Goal: Task Accomplishment & Management: Complete application form

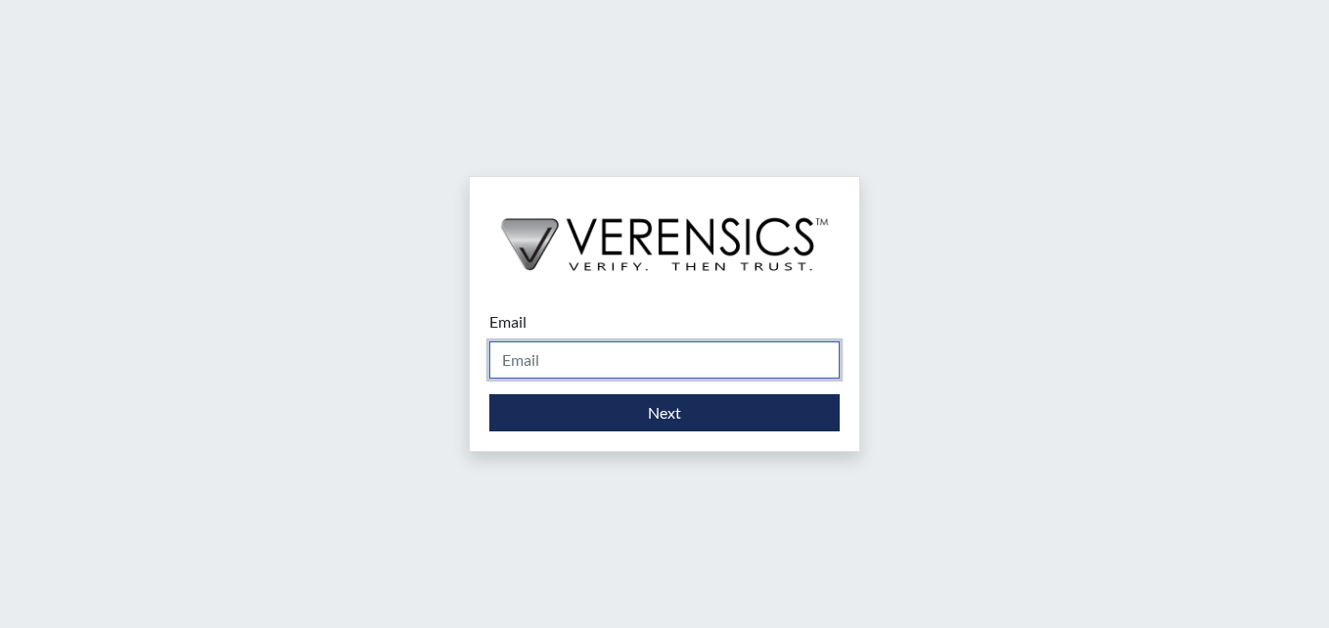
click at [551, 365] on input "Email" at bounding box center [664, 360] width 350 height 37
click at [844, 141] on div "Email Please provide your email address. Next" at bounding box center [664, 314] width 1329 height 628
click at [667, 375] on input "Email" at bounding box center [664, 360] width 350 height 37
type input "[PERSON_NAME][EMAIL_ADDRESS][PERSON_NAME][DOMAIN_NAME]"
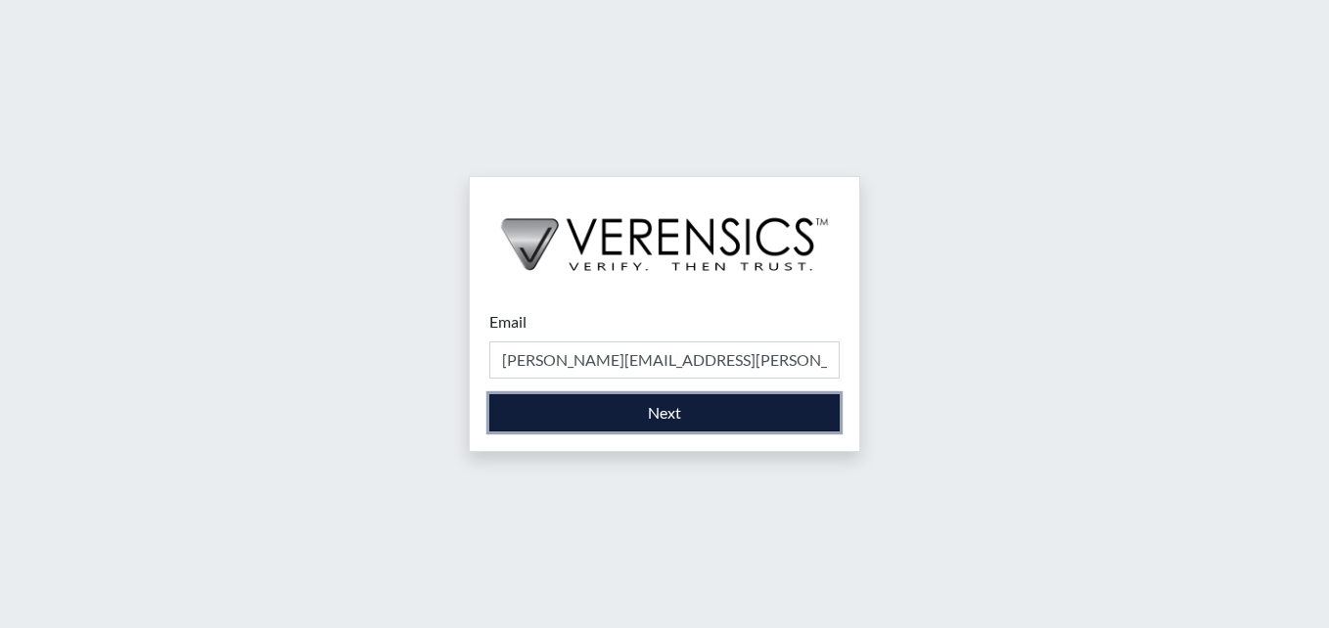
click at [654, 409] on button "Next" at bounding box center [664, 413] width 350 height 37
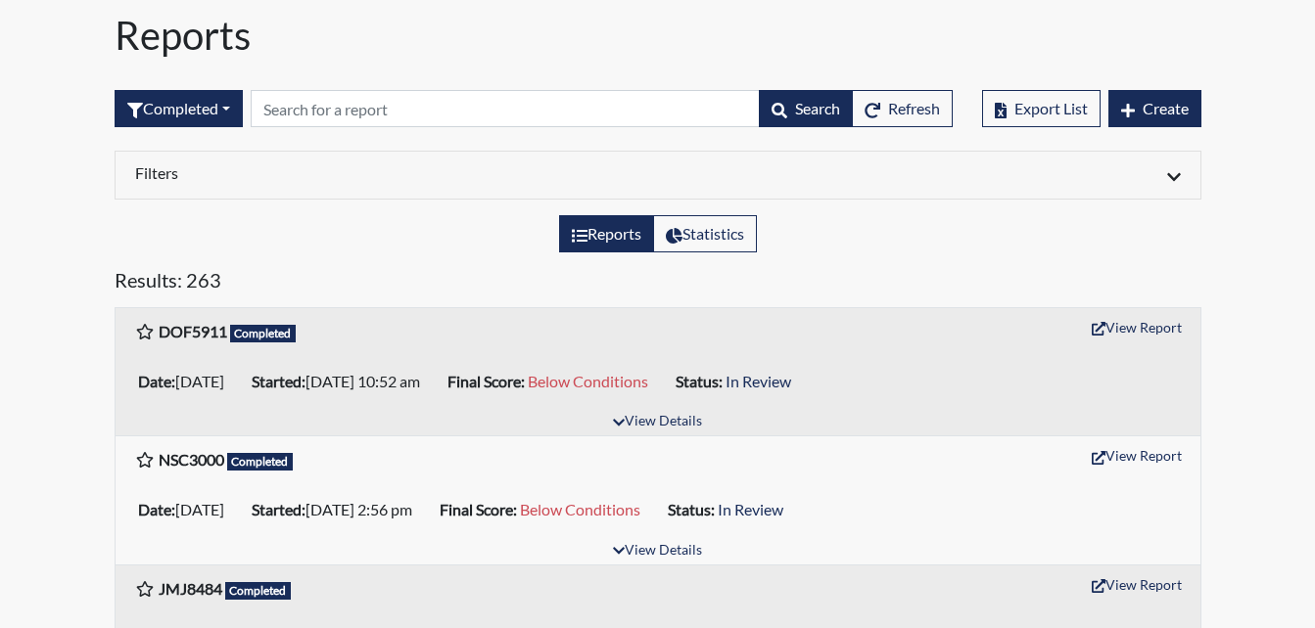
scroll to position [98, 0]
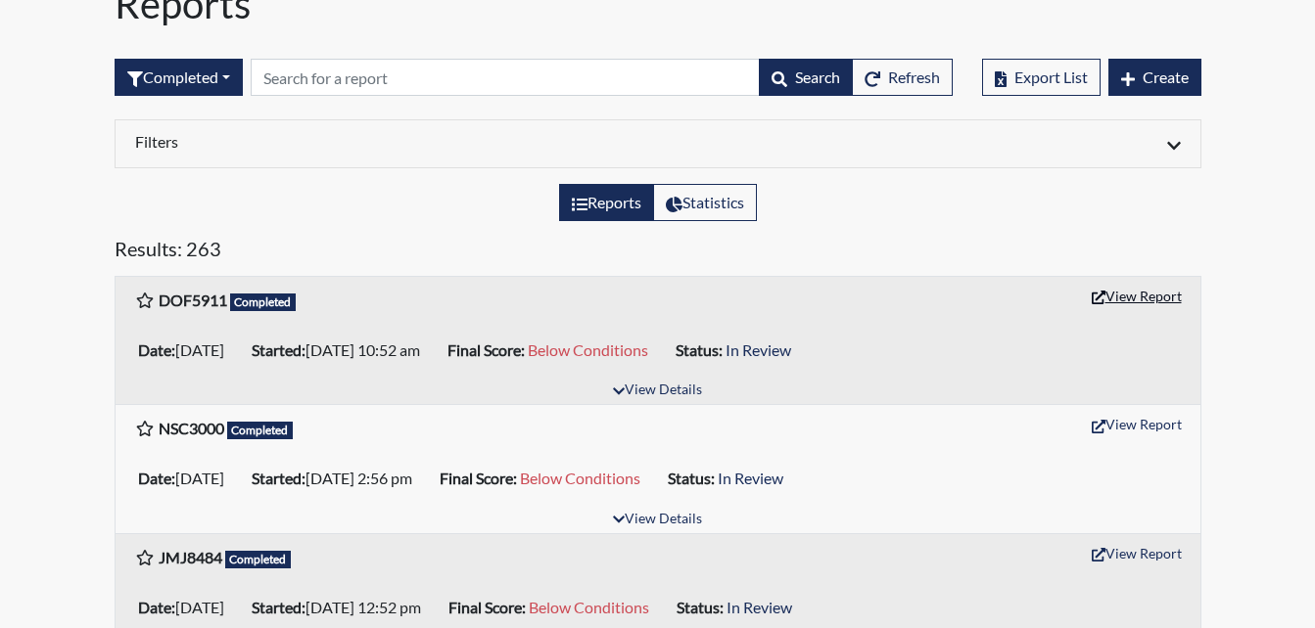
click at [1133, 297] on button "View Report" at bounding box center [1137, 296] width 108 height 30
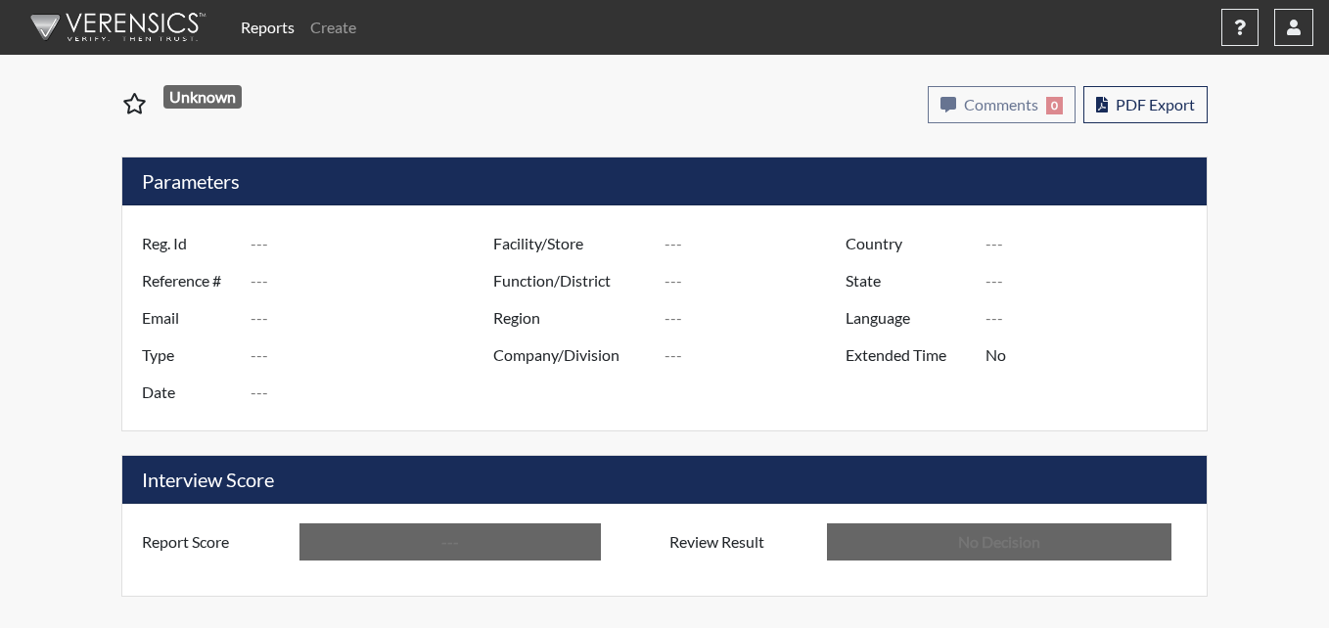
type input "DOF5911"
type input "51074"
type input "---"
type input "Corrections Pre-Employment"
type input "[DATE]"
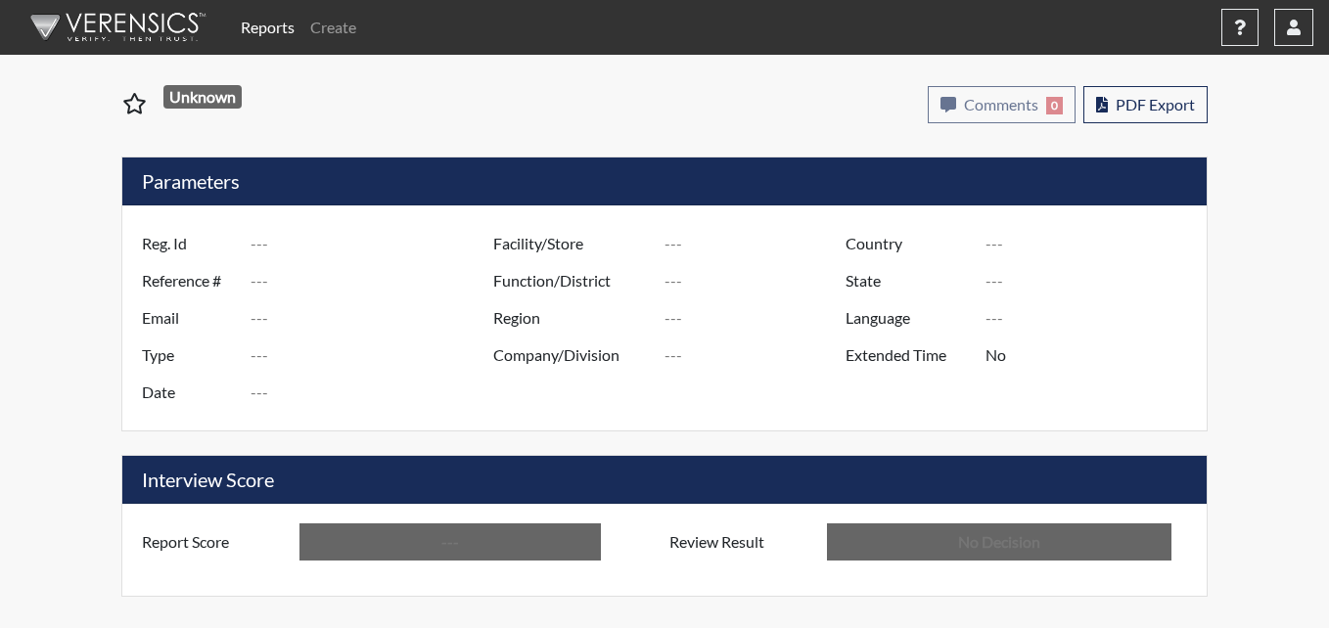
type input "[PERSON_NAME]"
type input "[GEOGRAPHIC_DATA]"
type input "[US_STATE]"
type input "English"
type input "Below Conditions"
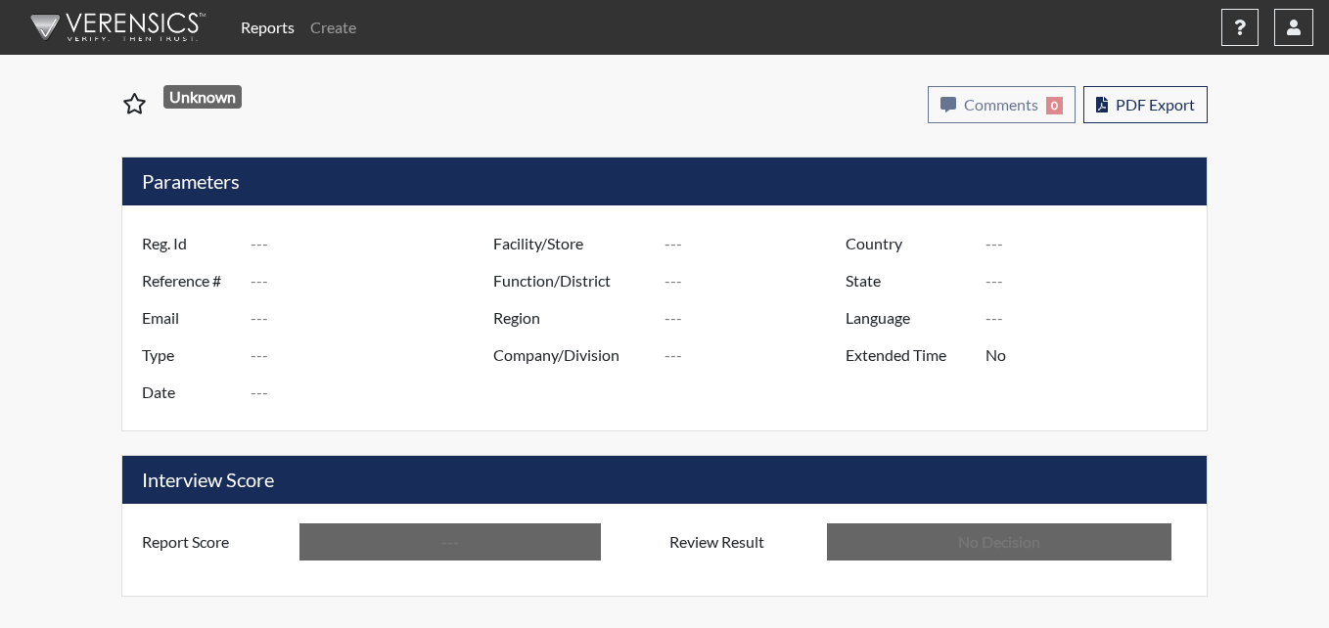
type input "In Review"
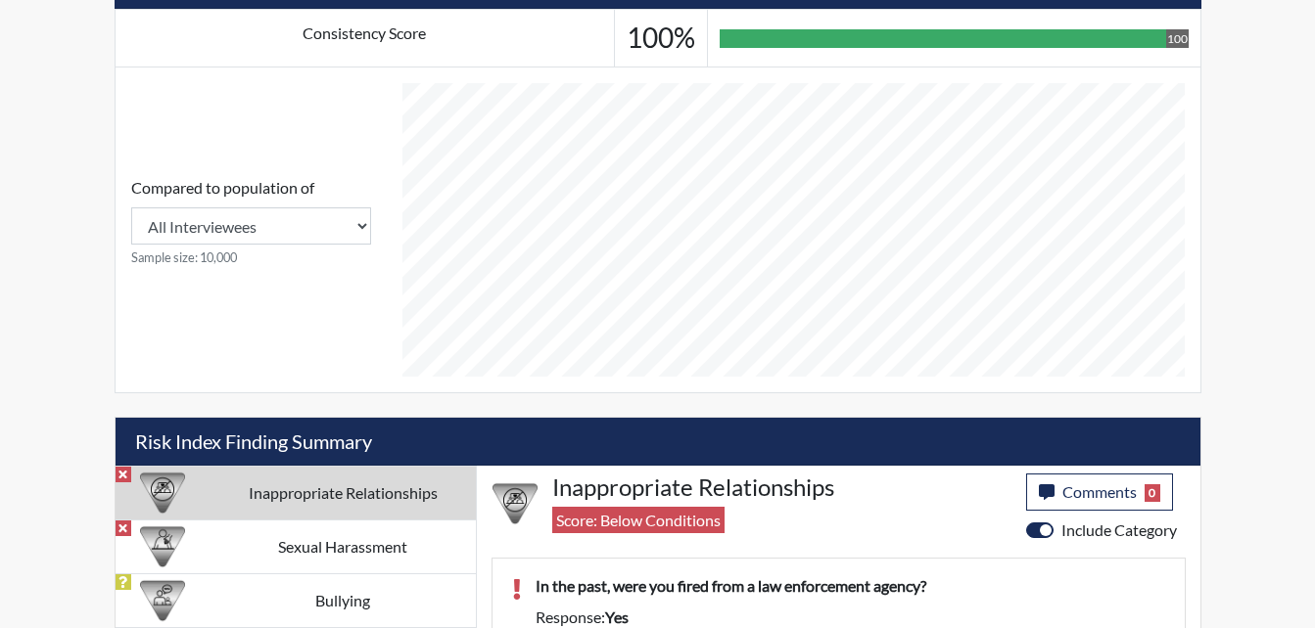
scroll to position [876, 0]
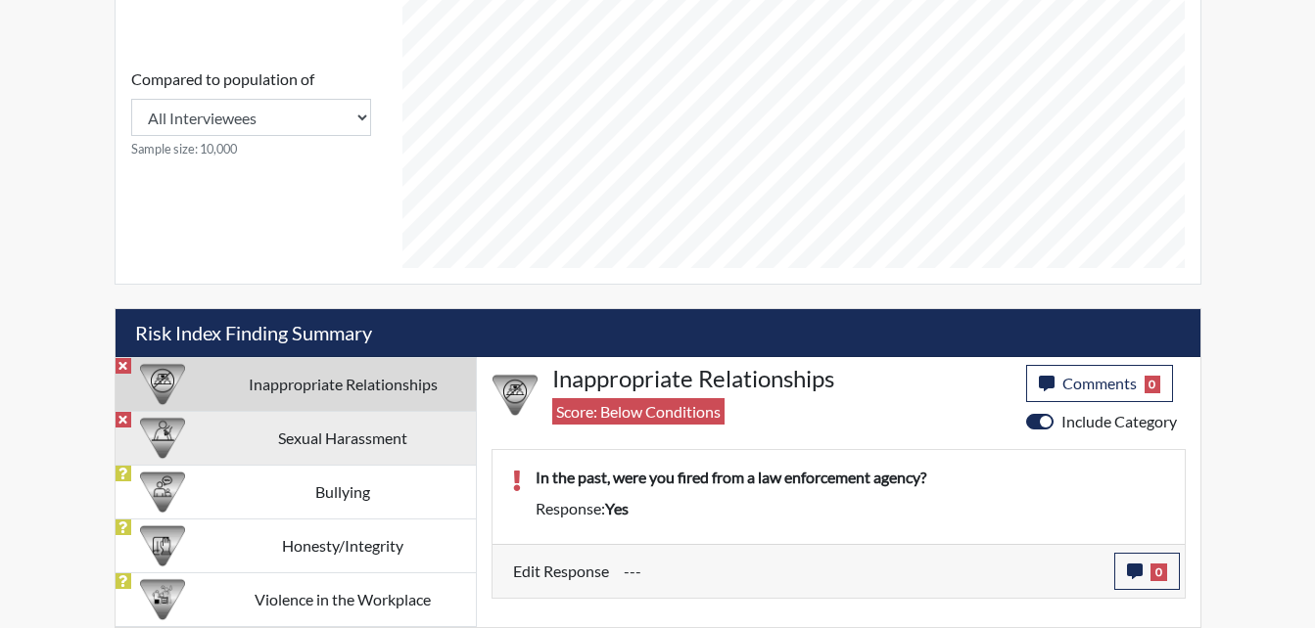
click at [395, 444] on td "Sexual Harassment" at bounding box center [342, 438] width 265 height 54
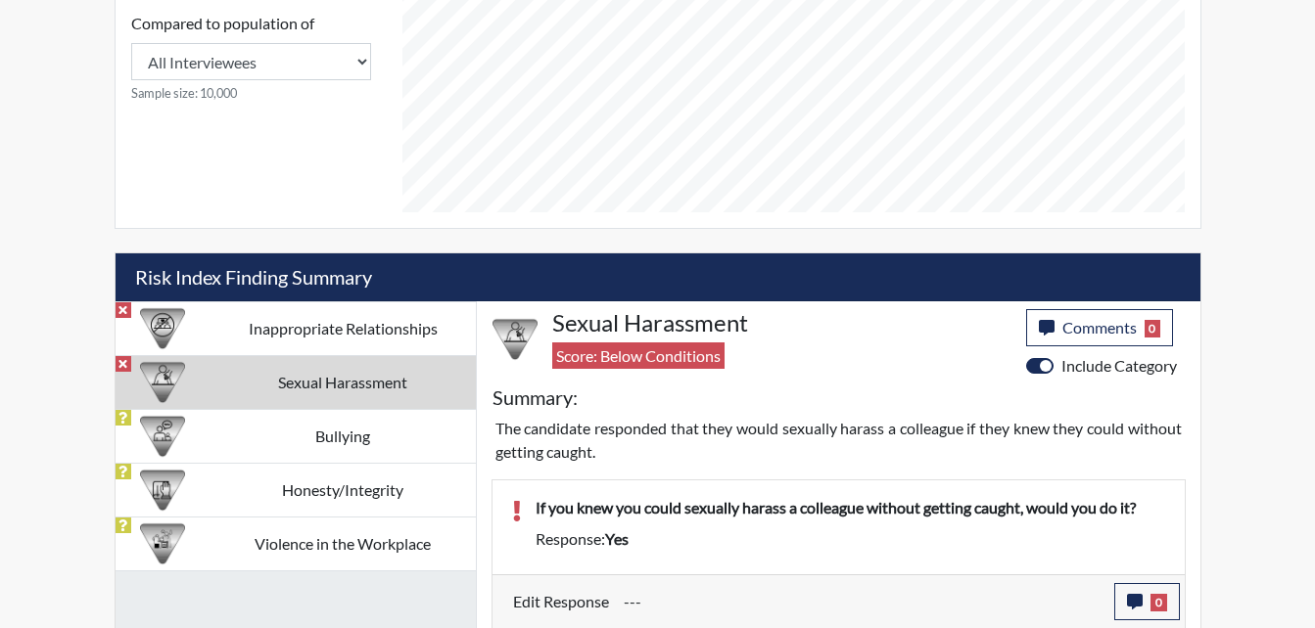
scroll to position [1140, 0]
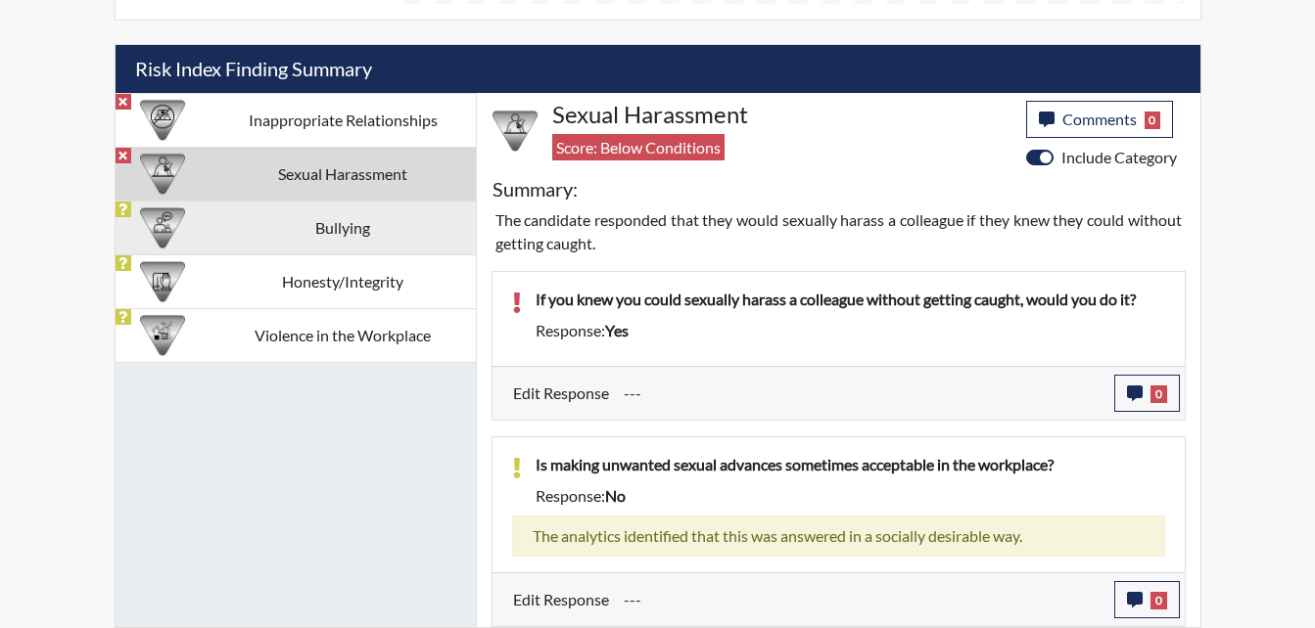
click at [331, 233] on td "Bullying" at bounding box center [342, 228] width 265 height 54
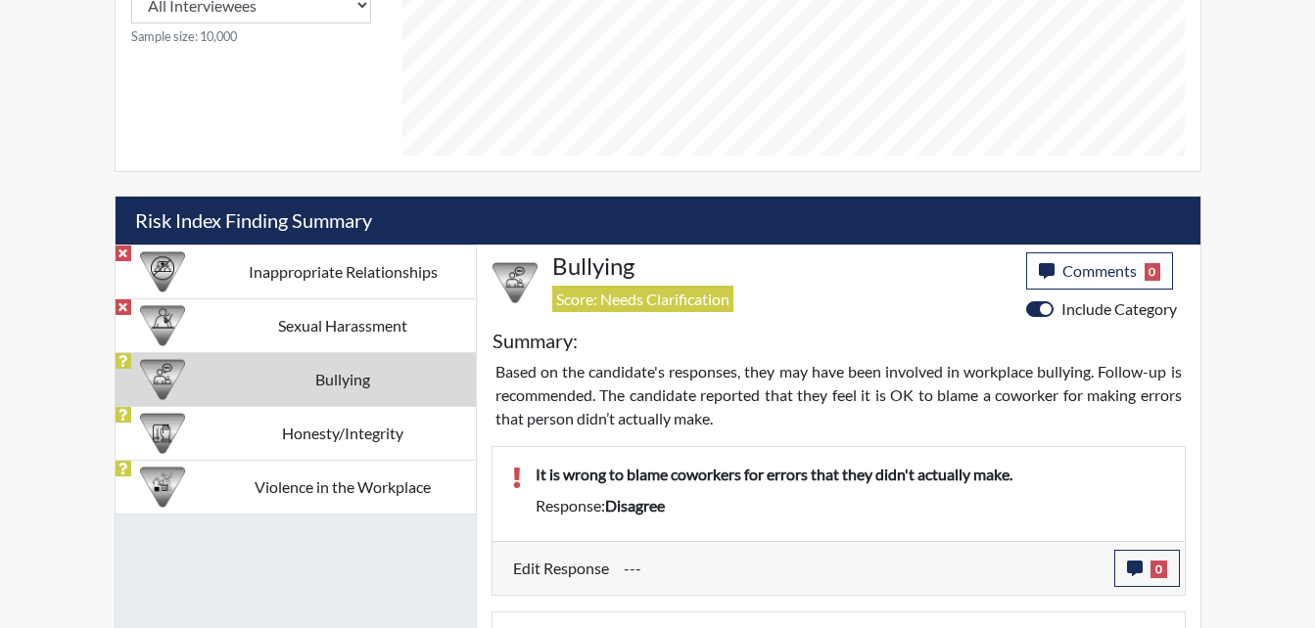
scroll to position [1164, 0]
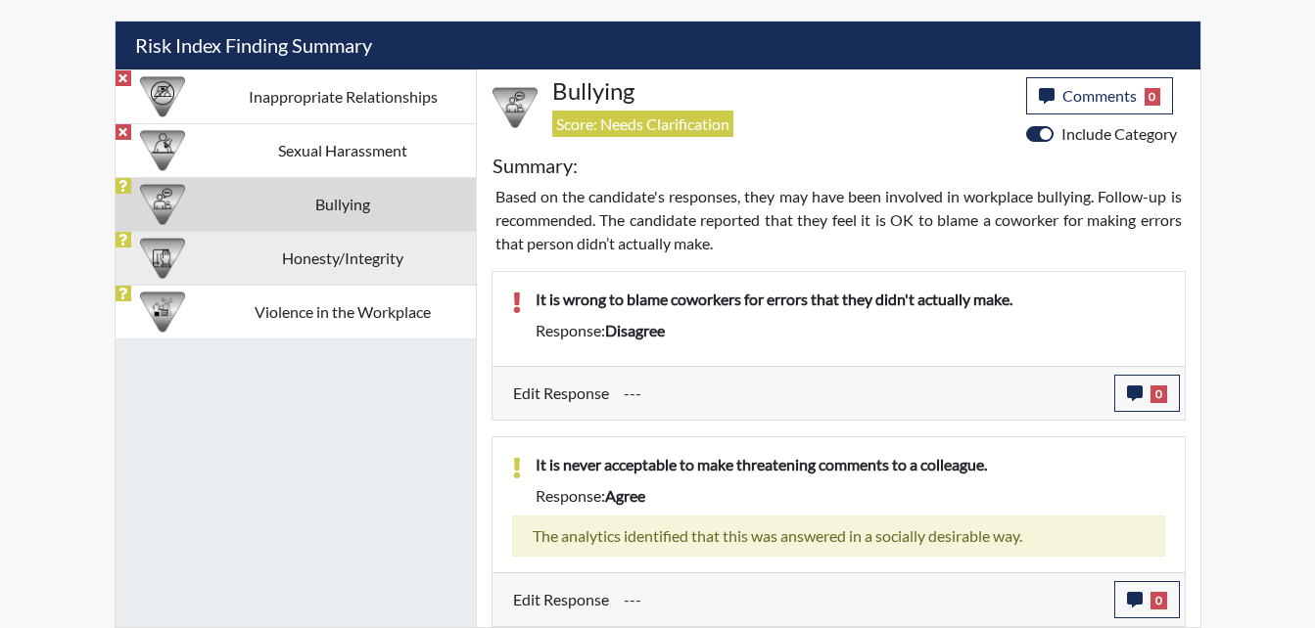
click at [412, 253] on td "Honesty/Integrity" at bounding box center [342, 258] width 265 height 54
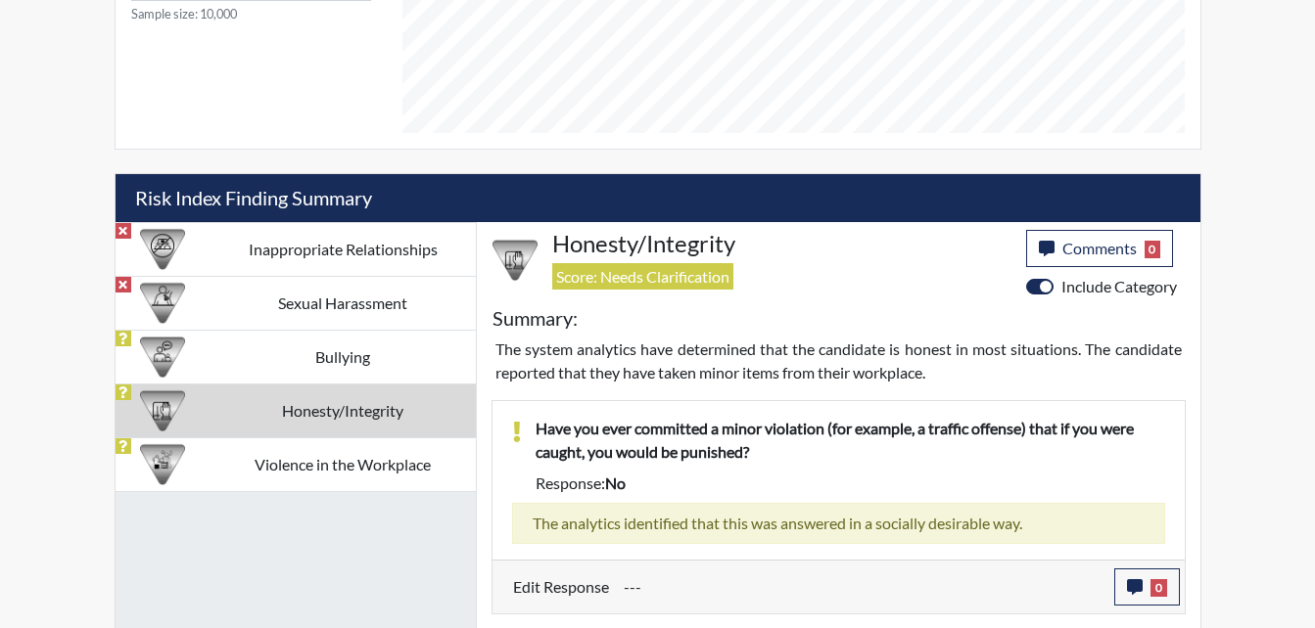
scroll to position [978606, 978118]
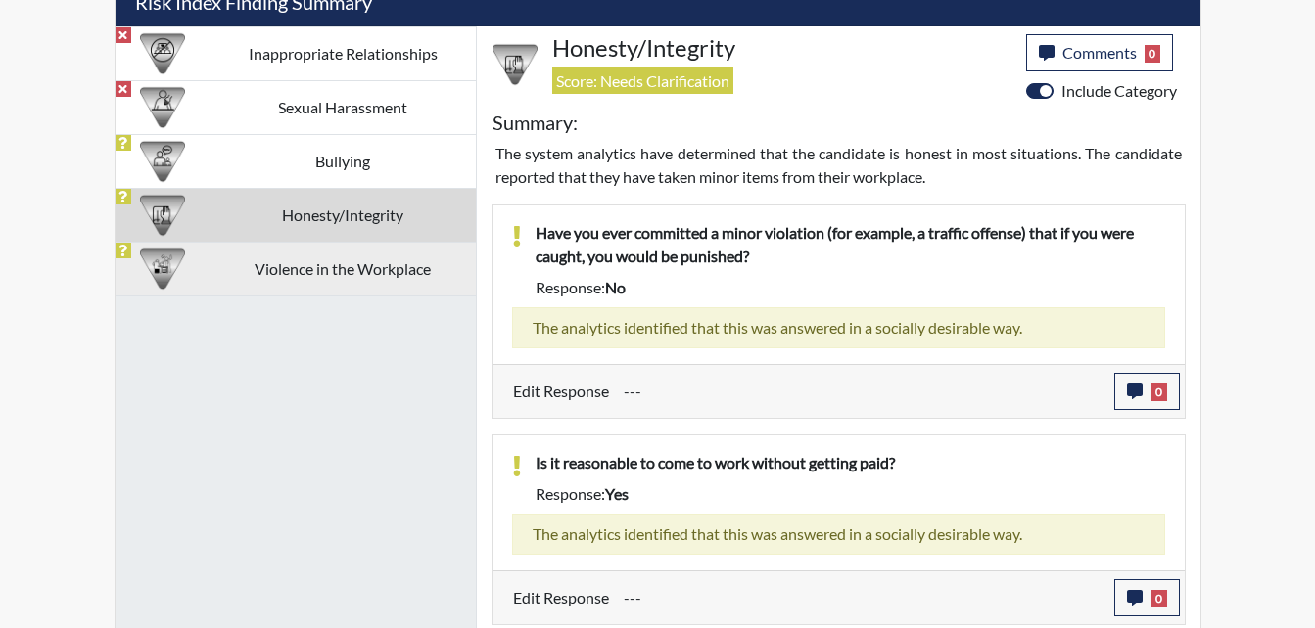
click at [313, 268] on td "Violence in the Workplace" at bounding box center [342, 269] width 265 height 54
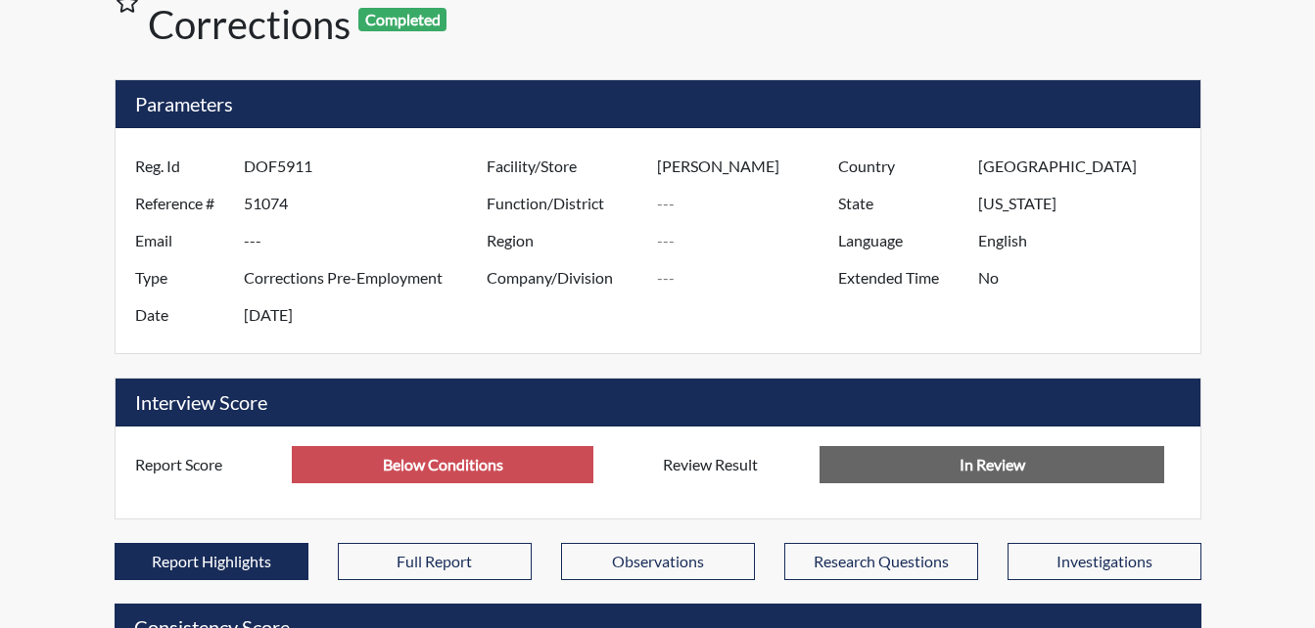
scroll to position [0, 0]
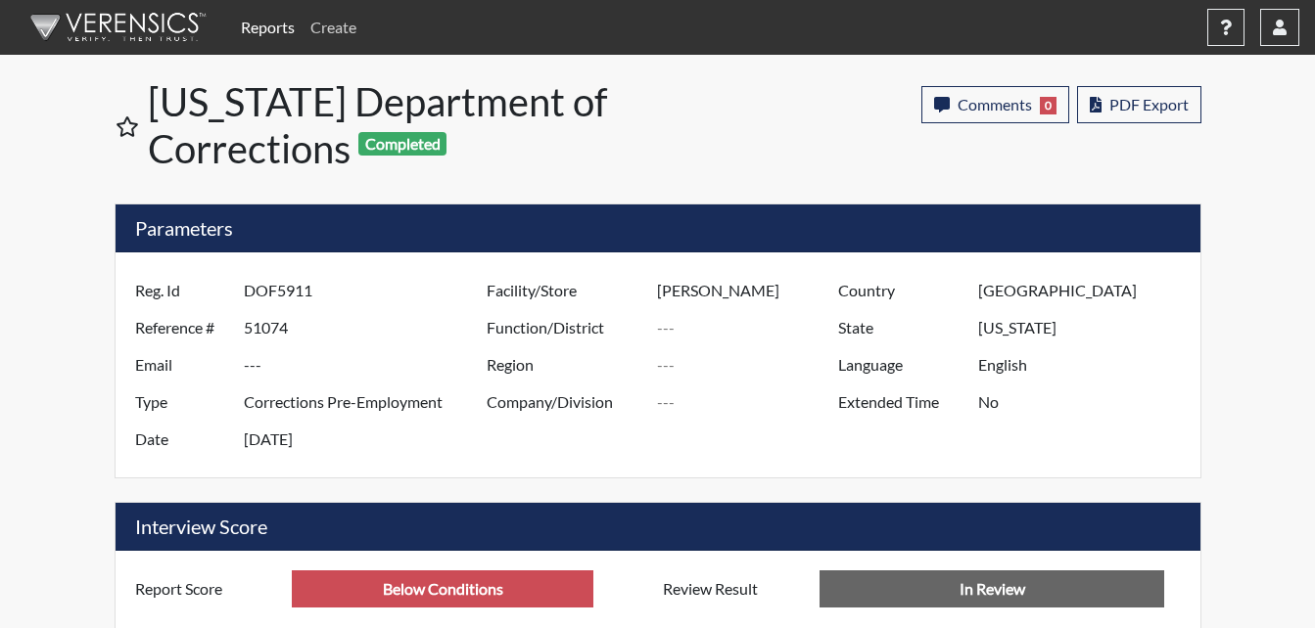
click at [332, 27] on link "Create" at bounding box center [333, 27] width 62 height 39
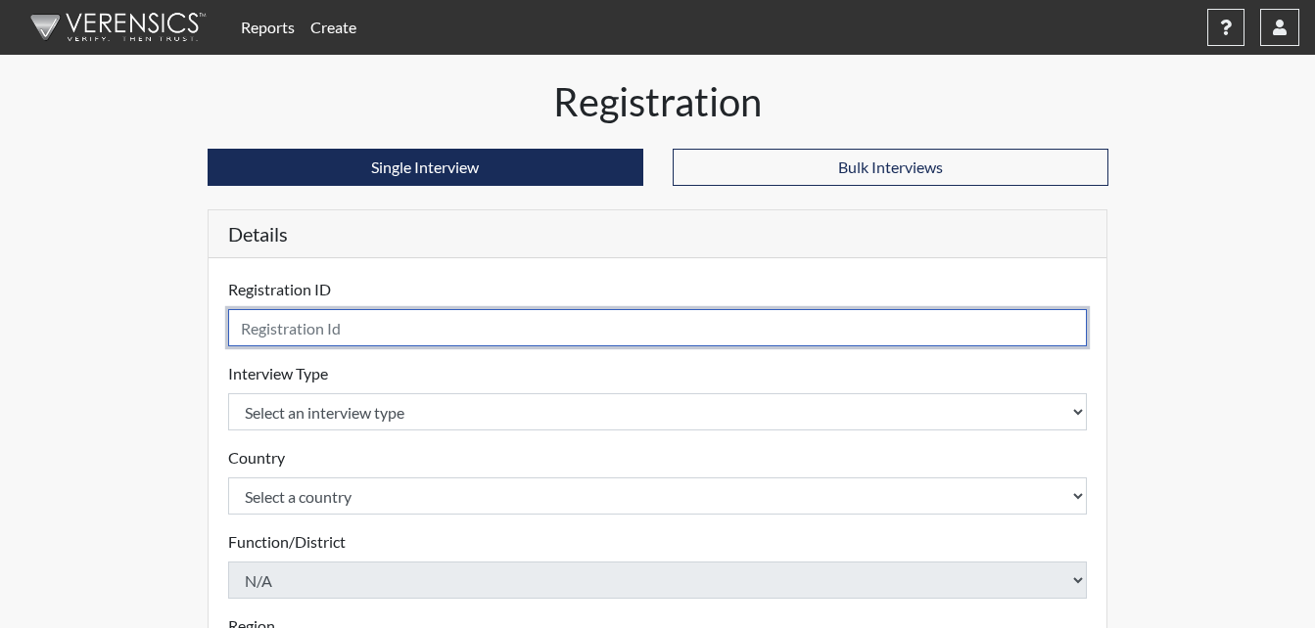
click at [262, 320] on input "text" at bounding box center [658, 327] width 860 height 37
type input "r"
type input "RJJ2970"
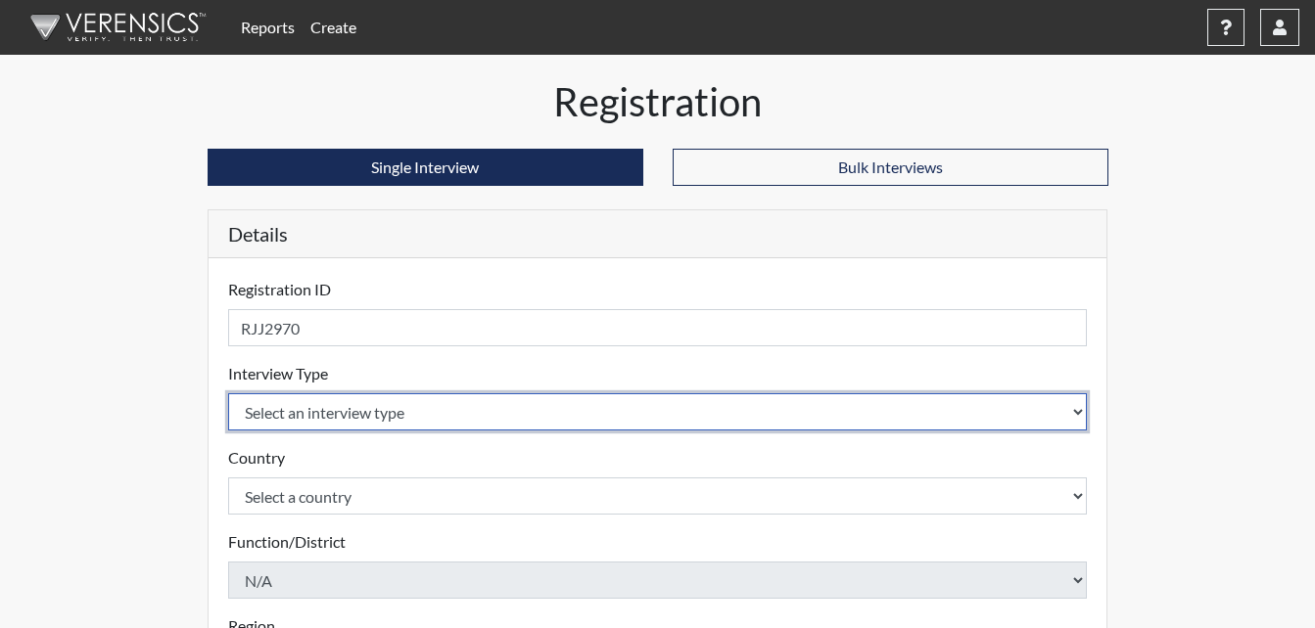
click at [380, 416] on select "Select an interview type Corrections Pre-Employment" at bounding box center [658, 412] width 860 height 37
select select "ff733e93-e1bf-11ea-9c9f-0eff0cf7eb8f"
click at [228, 394] on select "Select an interview type Corrections Pre-Employment" at bounding box center [658, 412] width 860 height 37
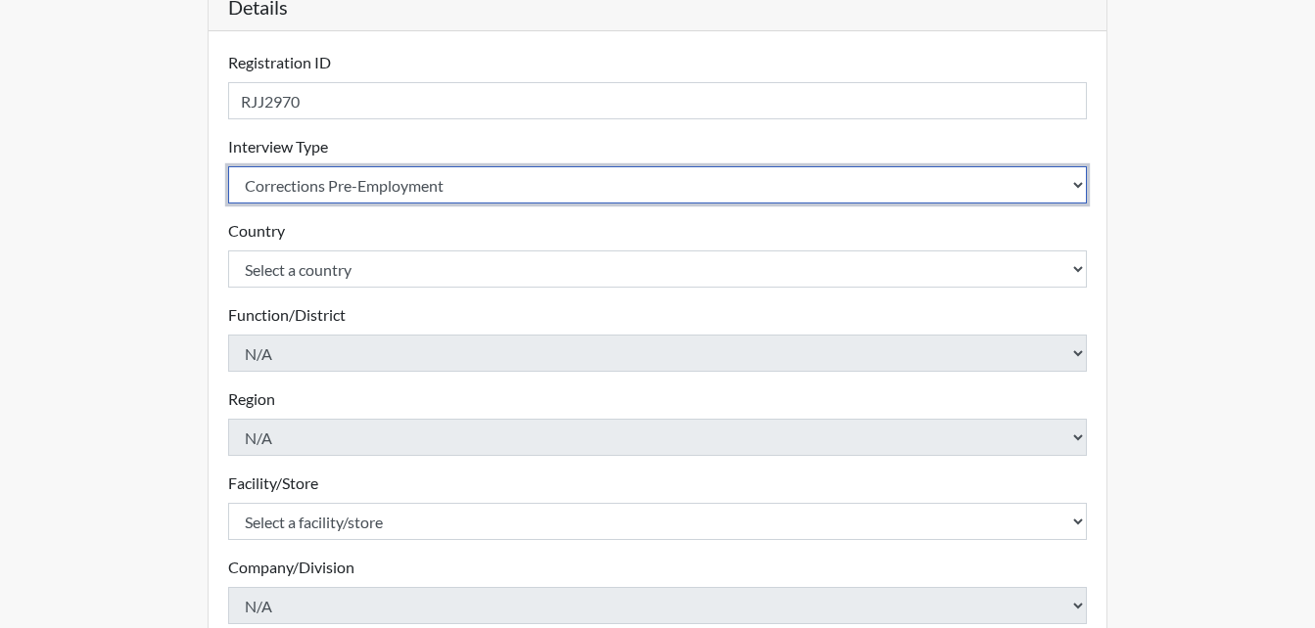
scroll to position [196, 0]
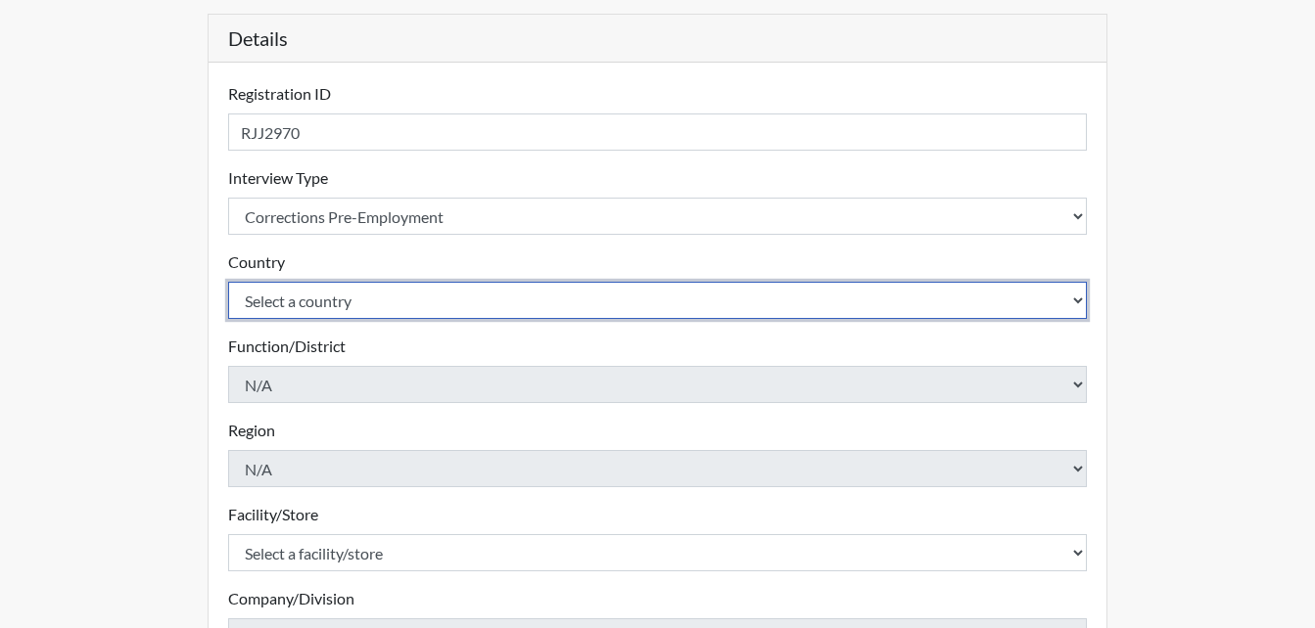
click at [332, 301] on select "Select a country [GEOGRAPHIC_DATA] [GEOGRAPHIC_DATA]" at bounding box center [658, 300] width 860 height 37
select select "united-states-of-[GEOGRAPHIC_DATA]"
click at [228, 282] on select "Select a country [GEOGRAPHIC_DATA] [GEOGRAPHIC_DATA]" at bounding box center [658, 300] width 860 height 37
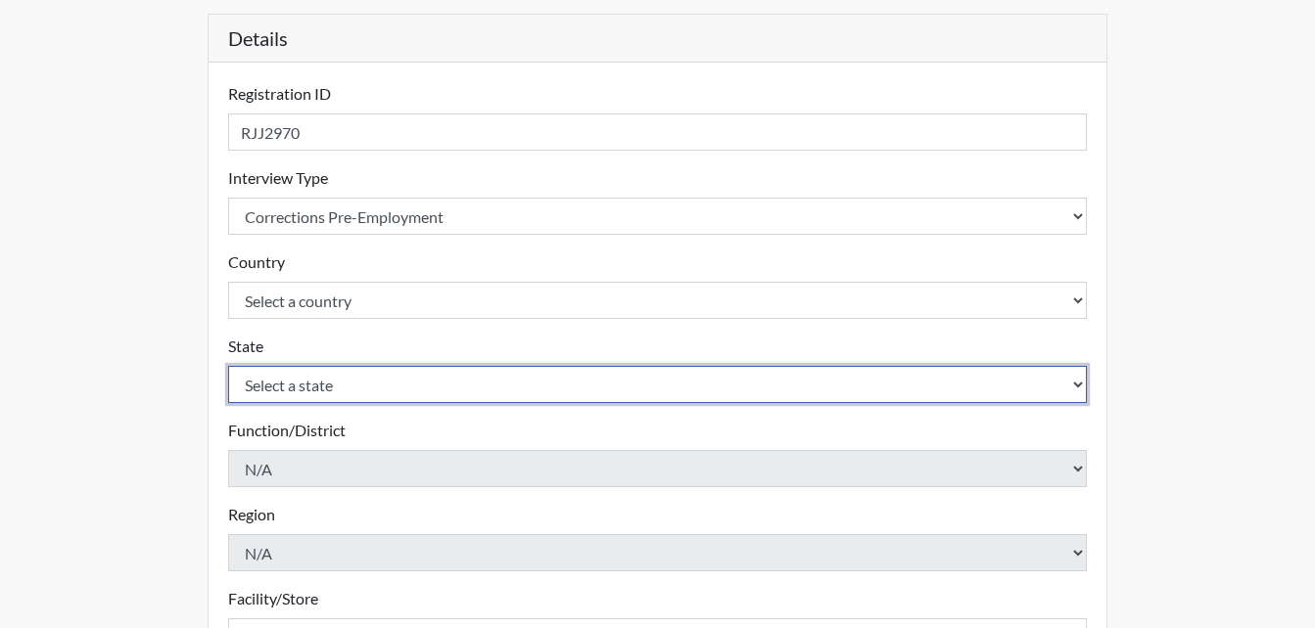
click at [397, 389] on select "Select a state [US_STATE] [US_STATE] [US_STATE] [US_STATE] [US_STATE] [US_STATE…" at bounding box center [658, 384] width 860 height 37
select select "GA"
click at [228, 366] on select "Select a state [US_STATE] [US_STATE] [US_STATE] [US_STATE] [US_STATE] [US_STATE…" at bounding box center [658, 384] width 860 height 37
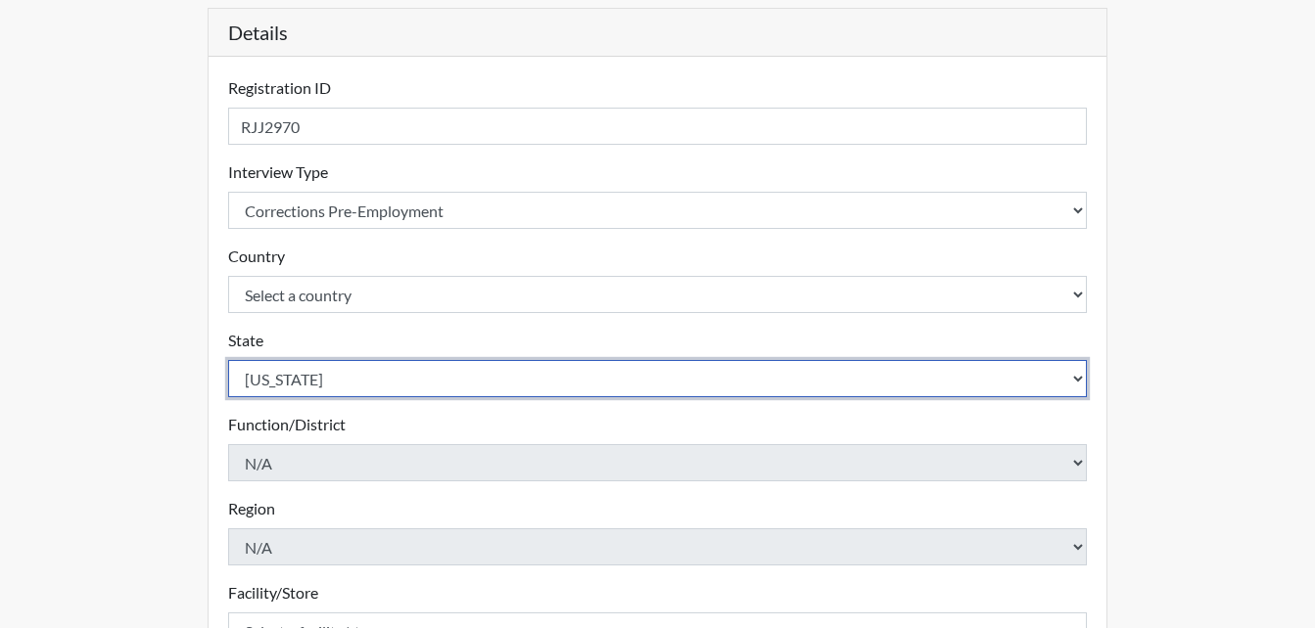
scroll to position [557, 0]
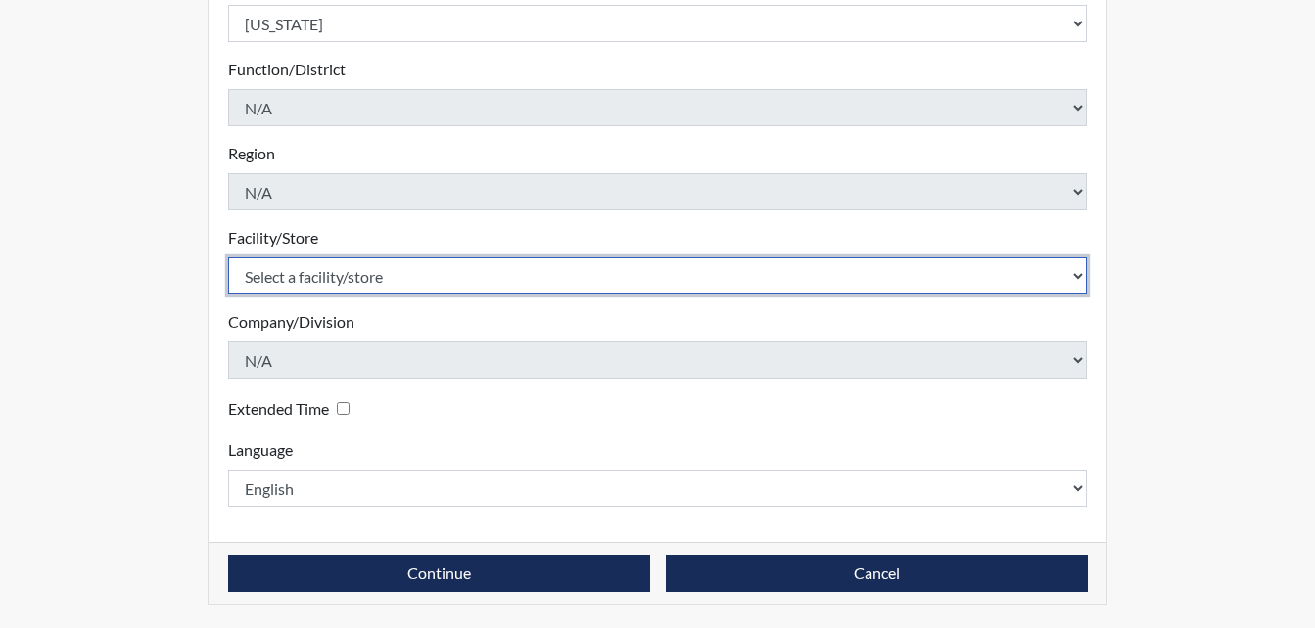
click at [319, 260] on select "Select a facility/store [PERSON_NAME]" at bounding box center [658, 275] width 860 height 37
select select "6cac2b59-3591-4b40-b097-ccfdafc86ef1"
click at [228, 257] on select "Select a facility/store [PERSON_NAME]" at bounding box center [658, 275] width 860 height 37
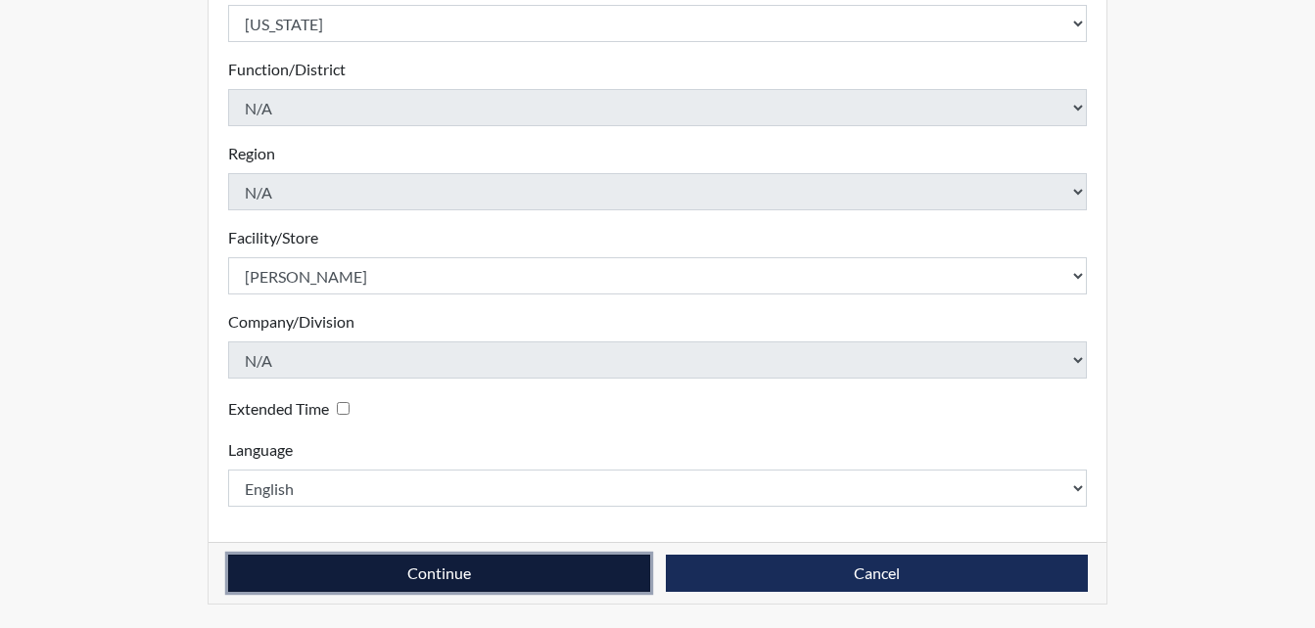
click at [562, 562] on button "Continue" at bounding box center [439, 573] width 422 height 37
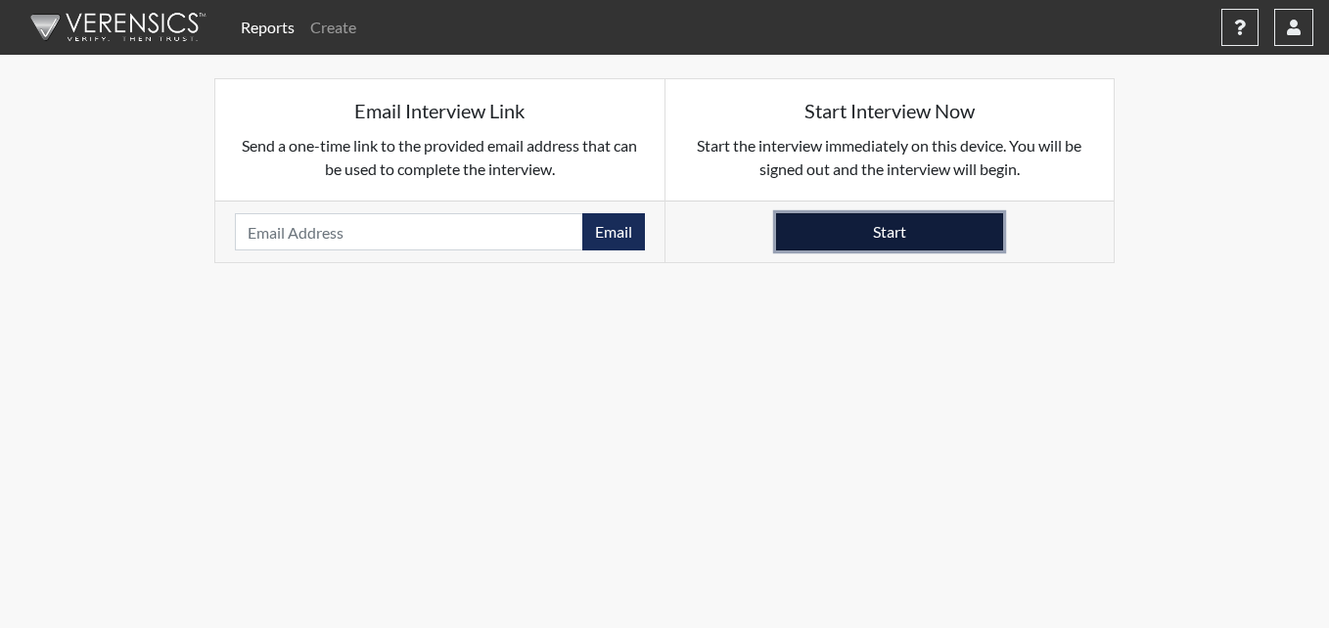
click at [886, 233] on button "Start" at bounding box center [889, 231] width 227 height 37
